Goal: Information Seeking & Learning: Learn about a topic

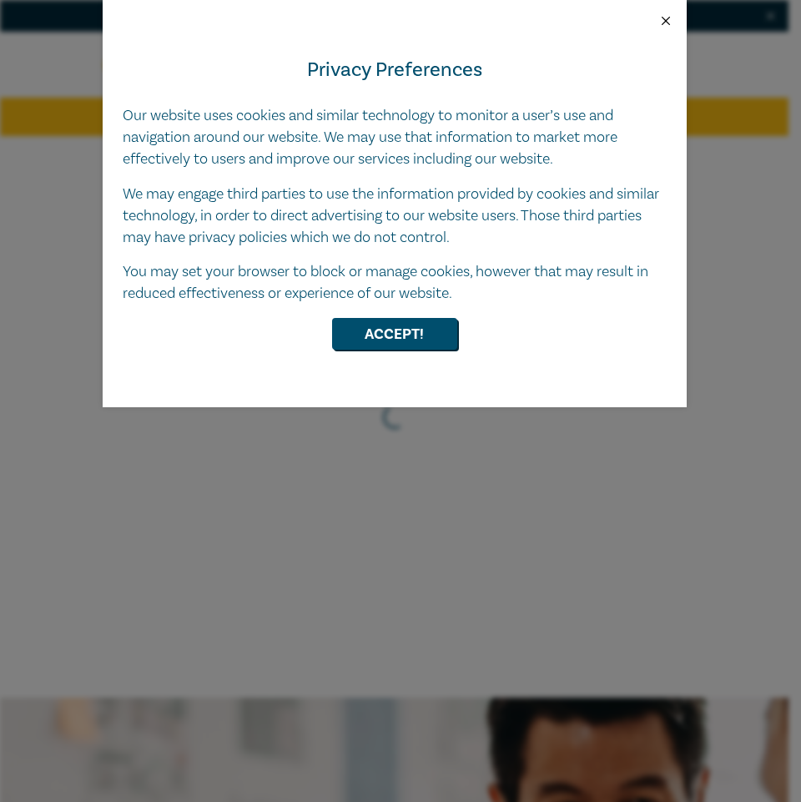
click at [664, 17] on button "Close" at bounding box center [665, 20] width 15 height 15
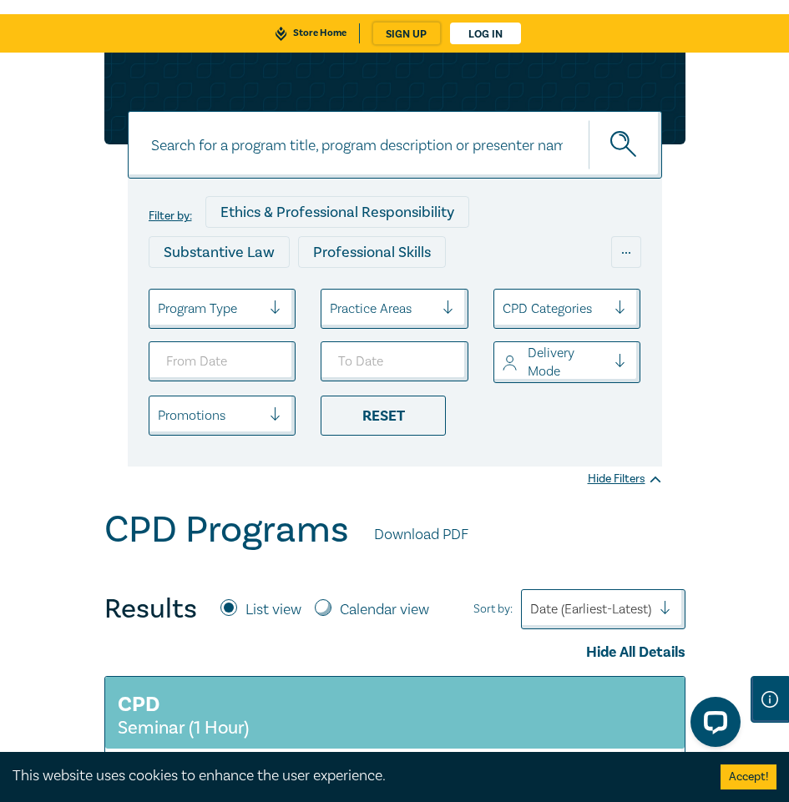
click at [425, 320] on div at bounding box center [382, 309] width 104 height 22
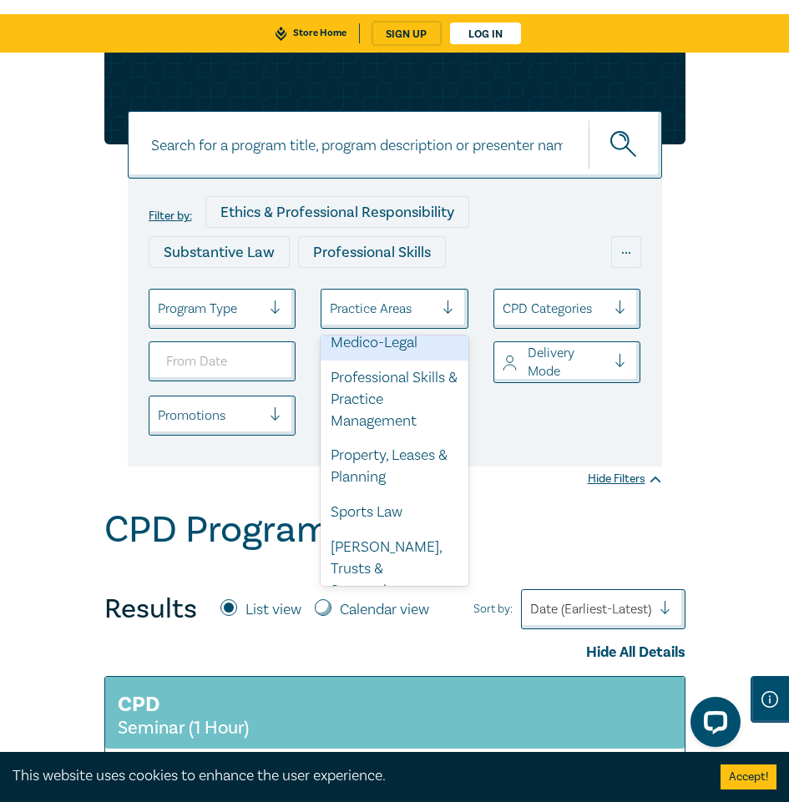
scroll to position [858, 0]
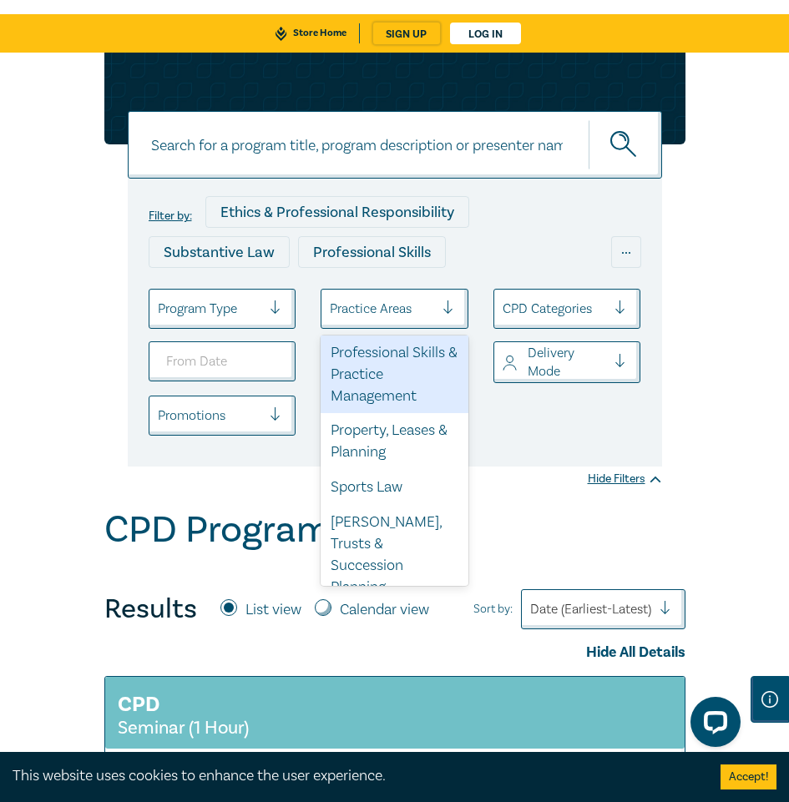
click at [406, 409] on div "Professional Skills & Practice Management" at bounding box center [394, 375] width 148 height 78
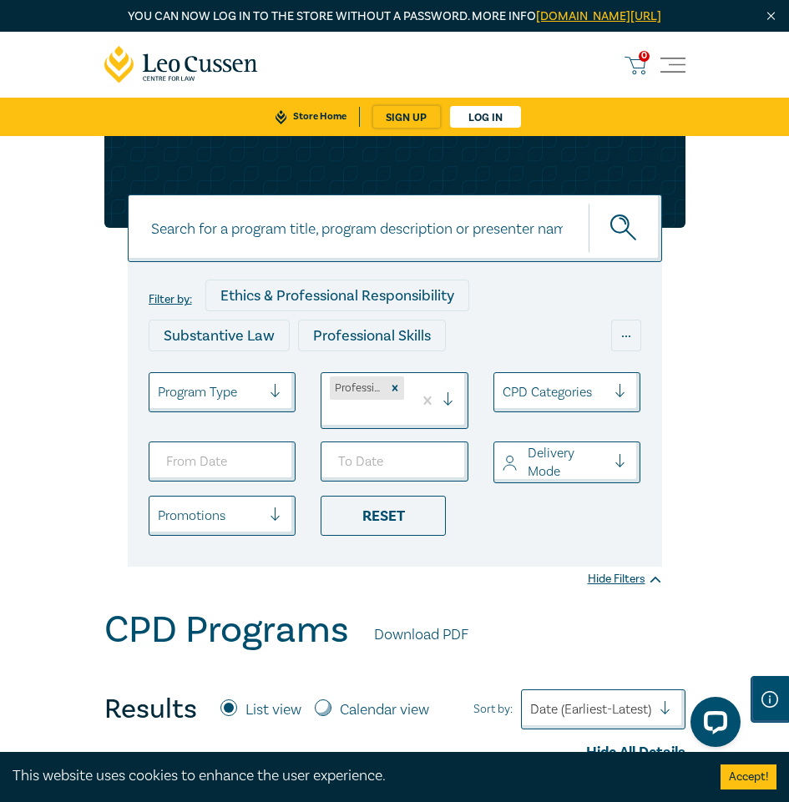
click at [613, 244] on icon "submit" at bounding box center [624, 228] width 29 height 29
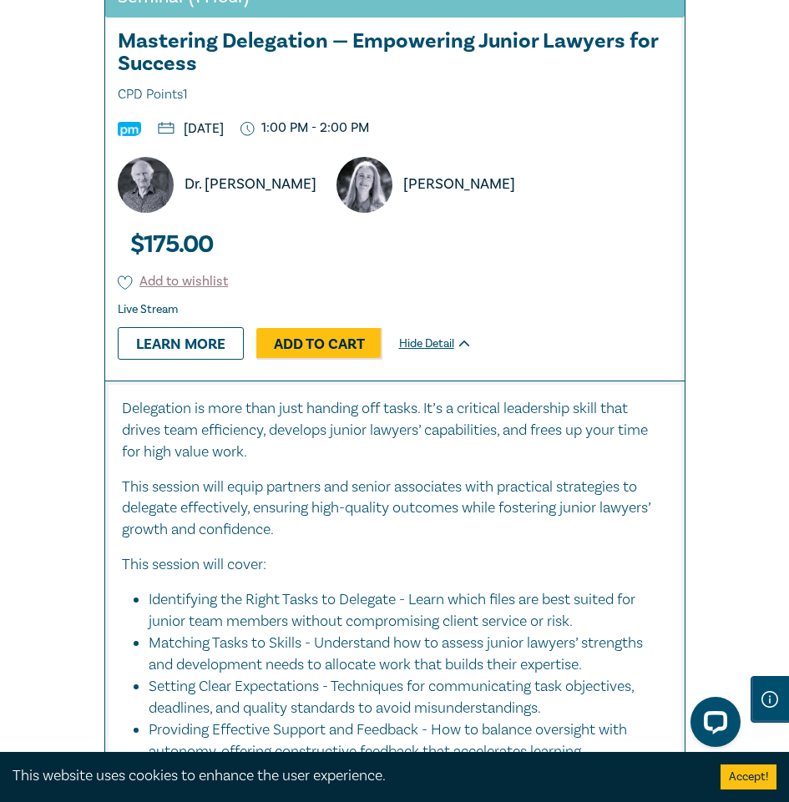
scroll to position [1669, 0]
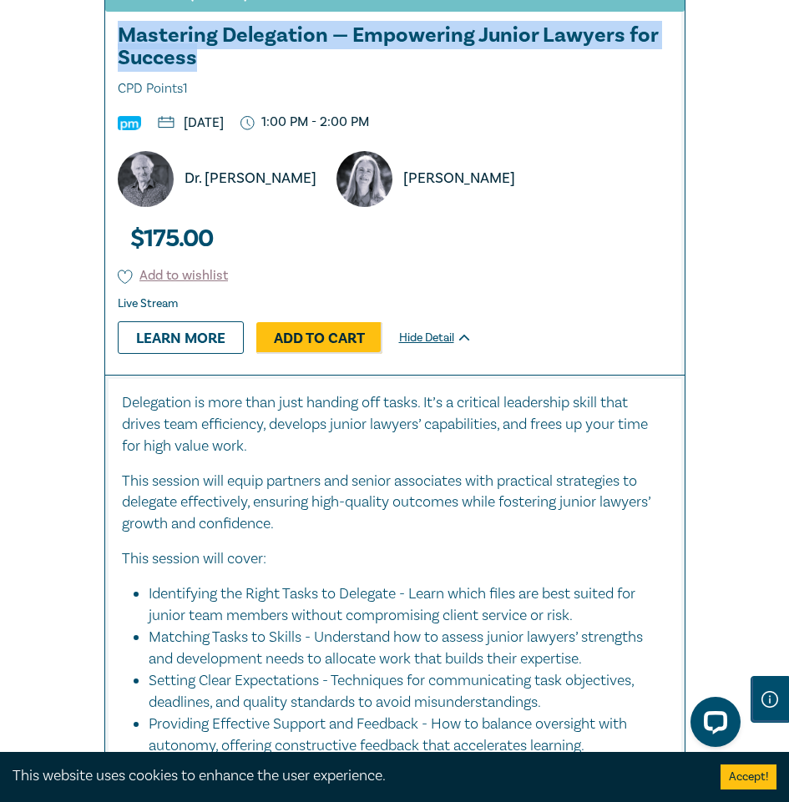
drag, startPoint x: 78, startPoint y: 48, endPoint x: 208, endPoint y: 76, distance: 132.4
copy h3 "Mastering Delegation — Empowering Junior Lawyers for Success"
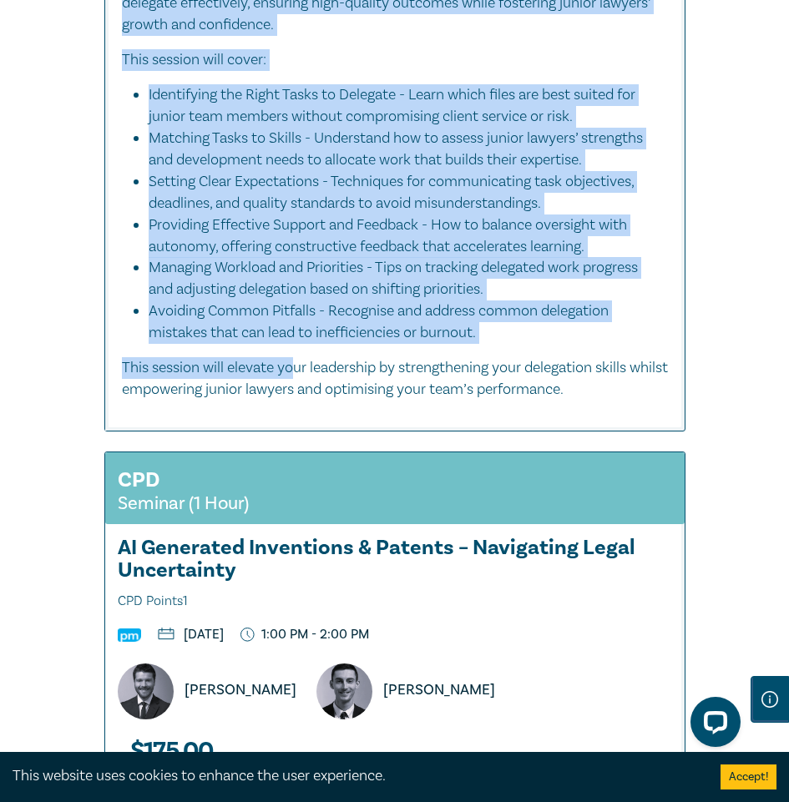
scroll to position [2170, 0]
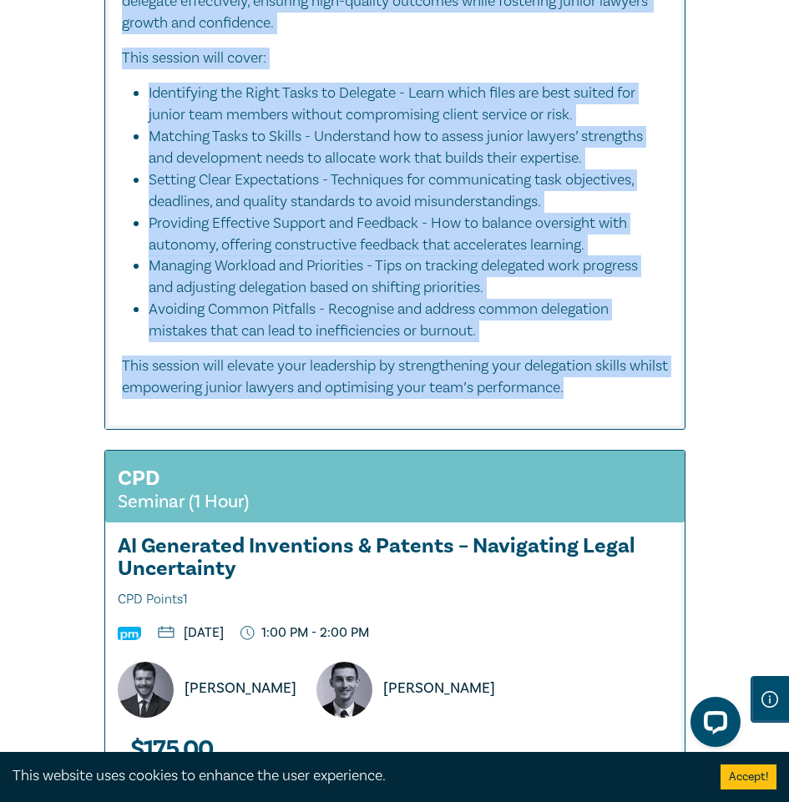
drag, startPoint x: 124, startPoint y: 251, endPoint x: 622, endPoint y: 409, distance: 521.8
click at [622, 399] on div "Delegation is more than just handing off tasks. It’s a critical leadership skil…" at bounding box center [395, 145] width 546 height 507
copy div "Loremipsum do sita cons adip elitsed doe tempo. In’u l etdolore magnaaliqu enim…"
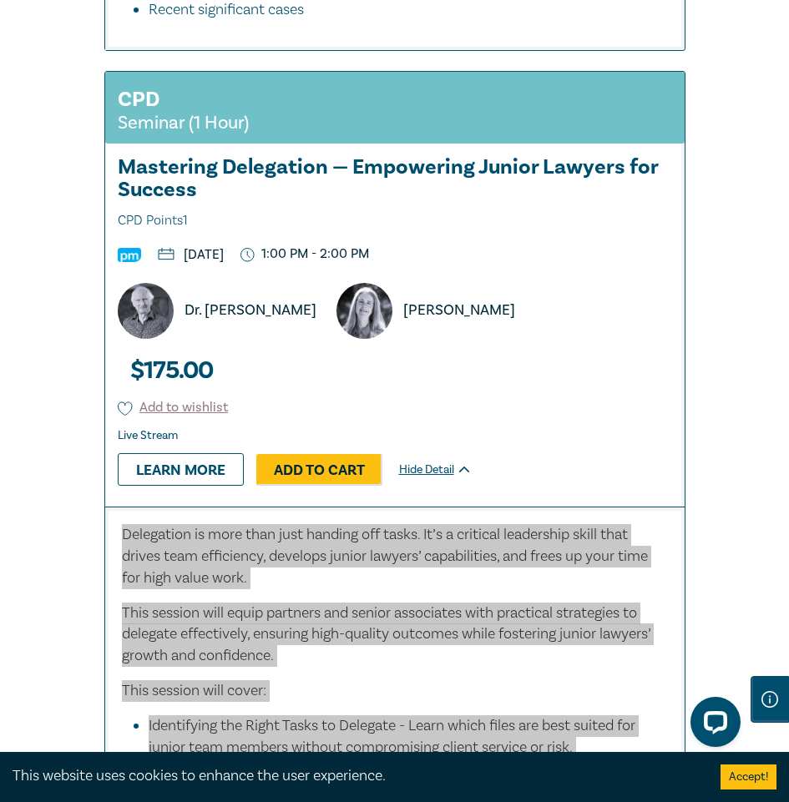
scroll to position [1704, 0]
